Goal: Information Seeking & Learning: Learn about a topic

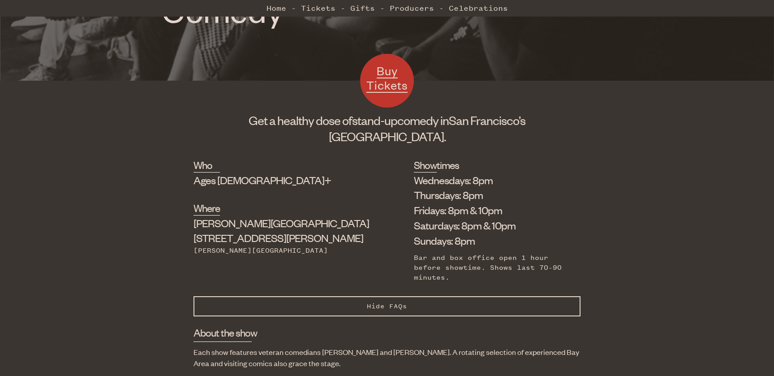
scroll to position [277, 0]
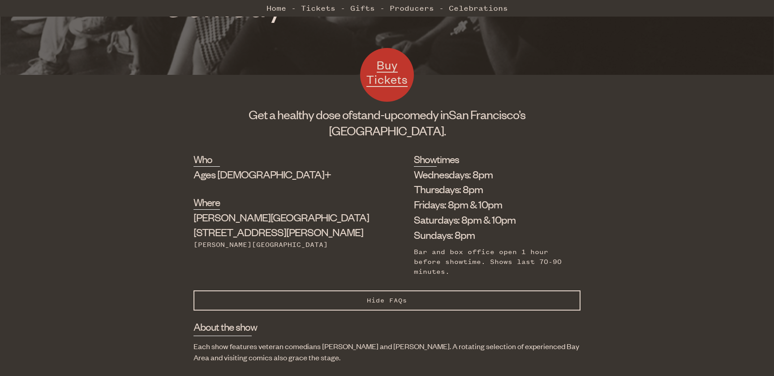
click at [265, 219] on div "[PERSON_NAME] Theater [STREET_ADDRESS][PERSON_NAME]" at bounding box center [282, 225] width 176 height 30
copy div "[STREET_ADDRESS][PERSON_NAME]"
drag, startPoint x: 451, startPoint y: 203, endPoint x: 399, endPoint y: 202, distance: 52.4
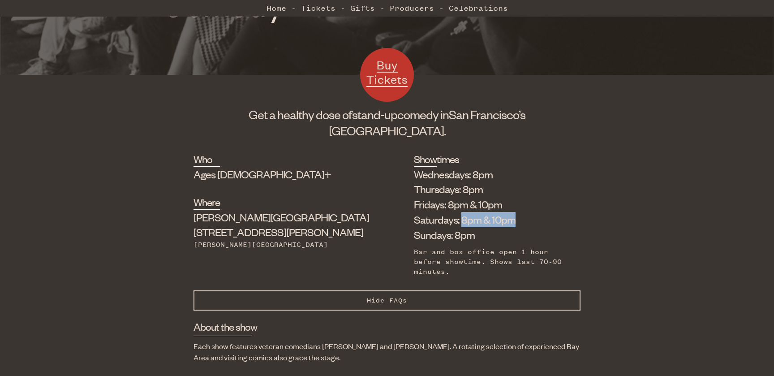
click at [414, 212] on li "Saturdays: 8pm & 10pm" at bounding box center [490, 219] width 153 height 15
copy li "8pm & 10pm"
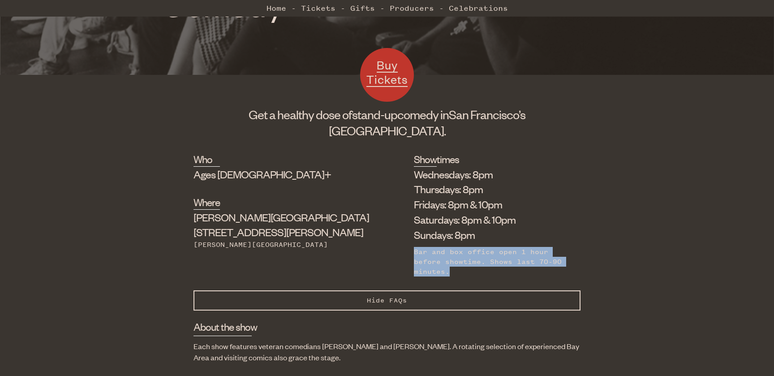
drag, startPoint x: 508, startPoint y: 243, endPoint x: 340, endPoint y: 237, distance: 167.6
click at [340, 237] on div "Who Ages [DEMOGRAPHIC_DATA]+ Where [PERSON_NAME][GEOGRAPHIC_DATA] [STREET_ADDRE…" at bounding box center [387, 221] width 387 height 138
copy div "Bar and box office open 1 hour before showtime. Shows last 70-90 minutes."
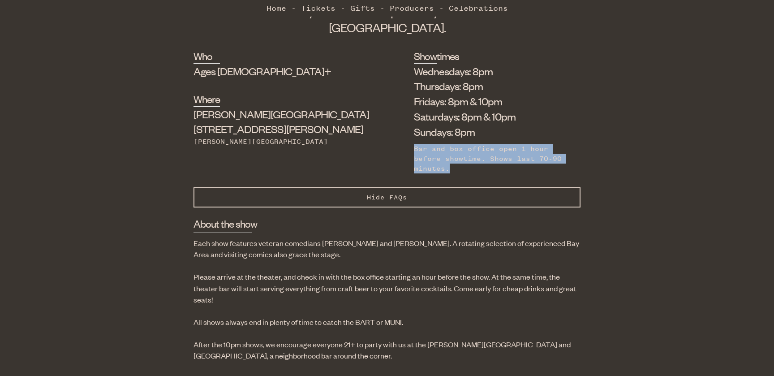
scroll to position [387, 0]
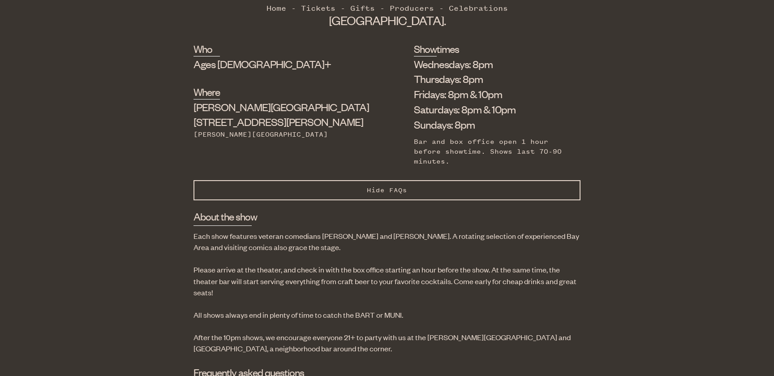
click at [320, 264] on p "Please arrive at the theater, and check in with the box office starting an hour…" at bounding box center [387, 281] width 387 height 34
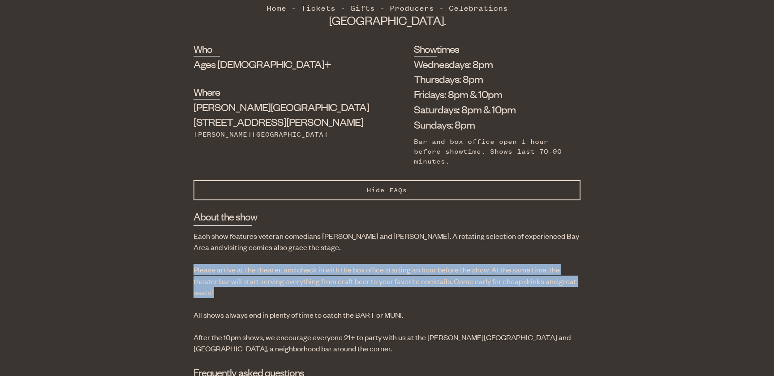
click at [320, 264] on p "Please arrive at the theater, and check in with the box office starting an hour…" at bounding box center [387, 281] width 387 height 34
click at [327, 264] on p "Please arrive at the theater, and check in with the box office starting an hour…" at bounding box center [387, 281] width 387 height 34
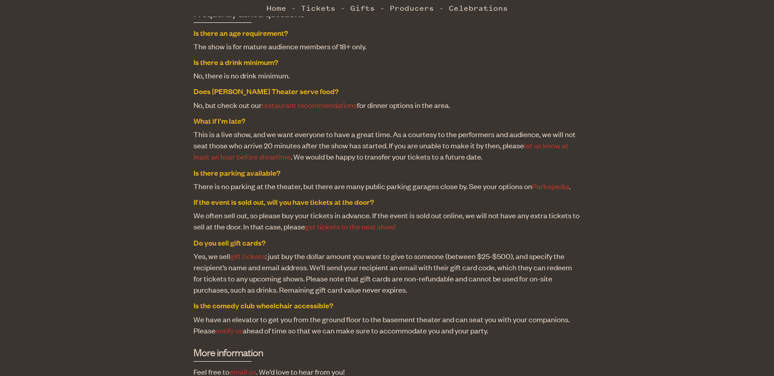
scroll to position [725, 0]
